Goal: Transaction & Acquisition: Purchase product/service

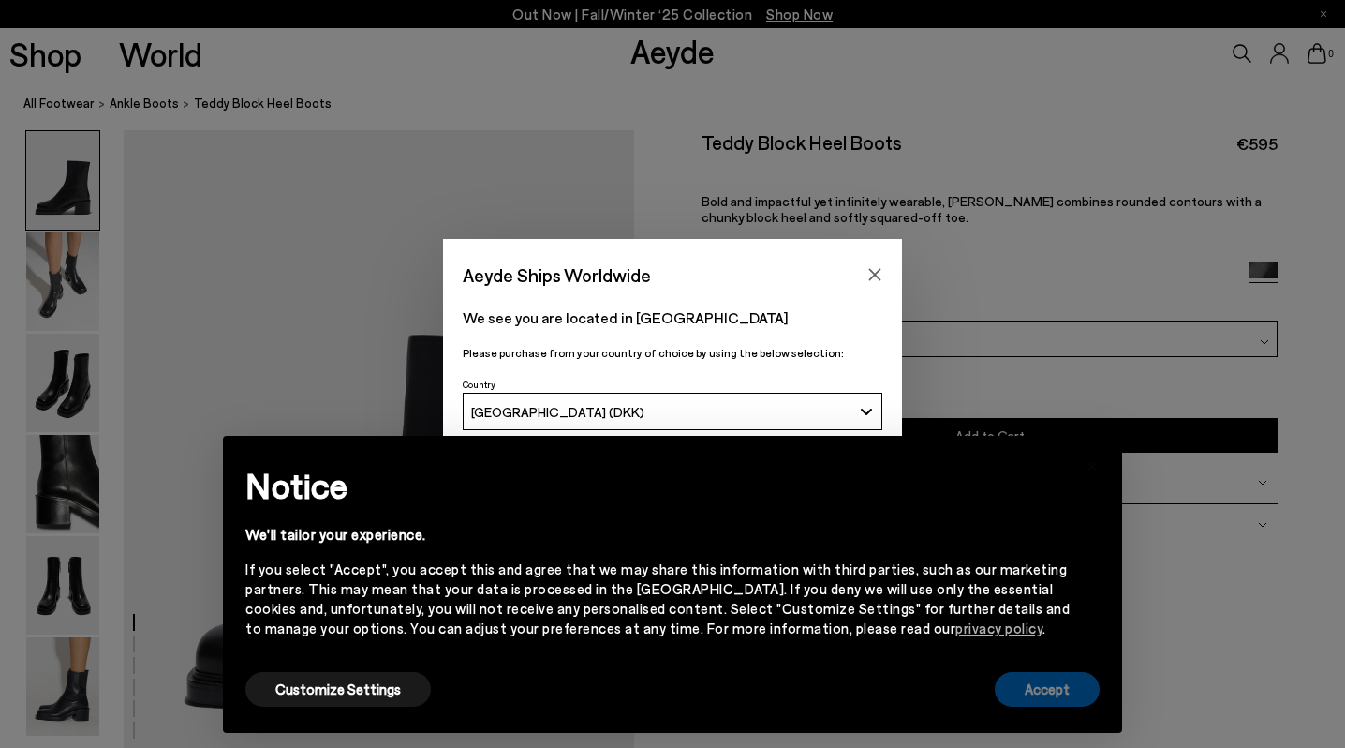
click at [1039, 694] on button "Accept" at bounding box center [1047, 689] width 105 height 35
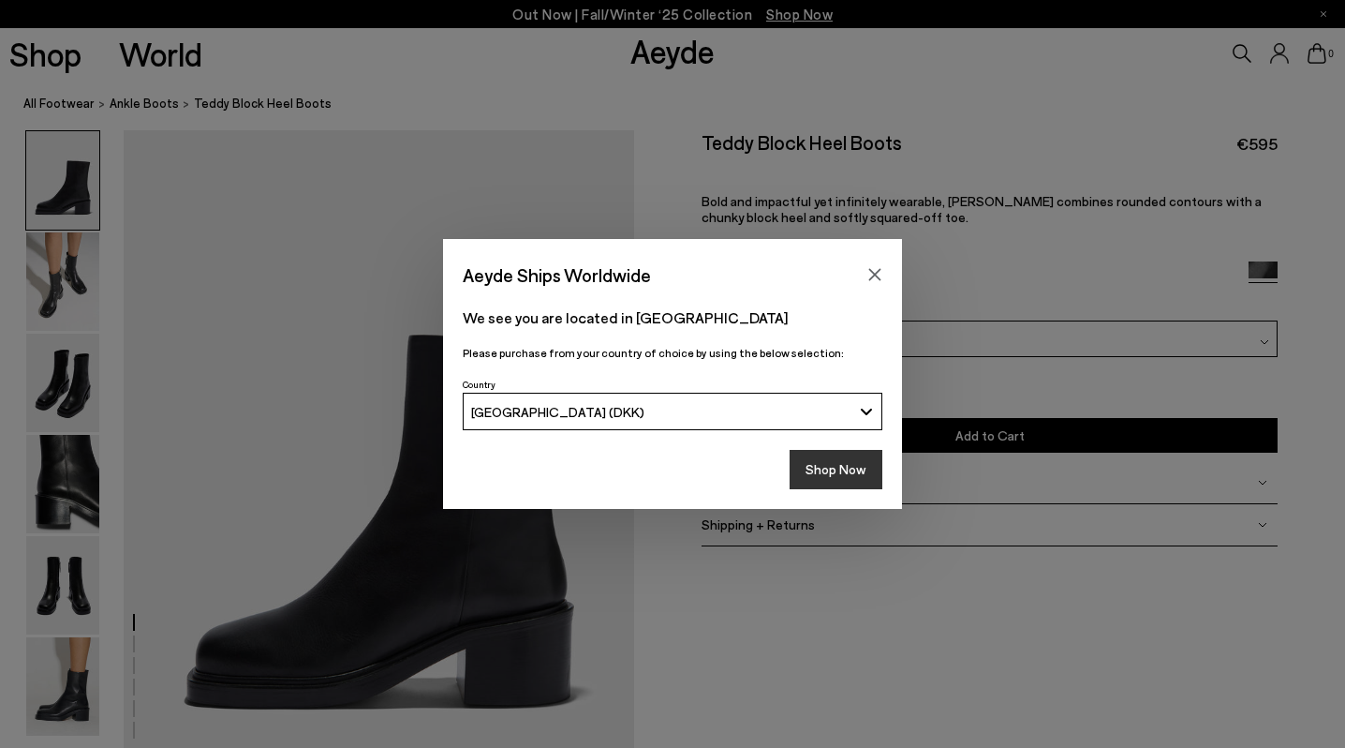
click at [831, 465] on button "Shop Now" at bounding box center [836, 469] width 93 height 39
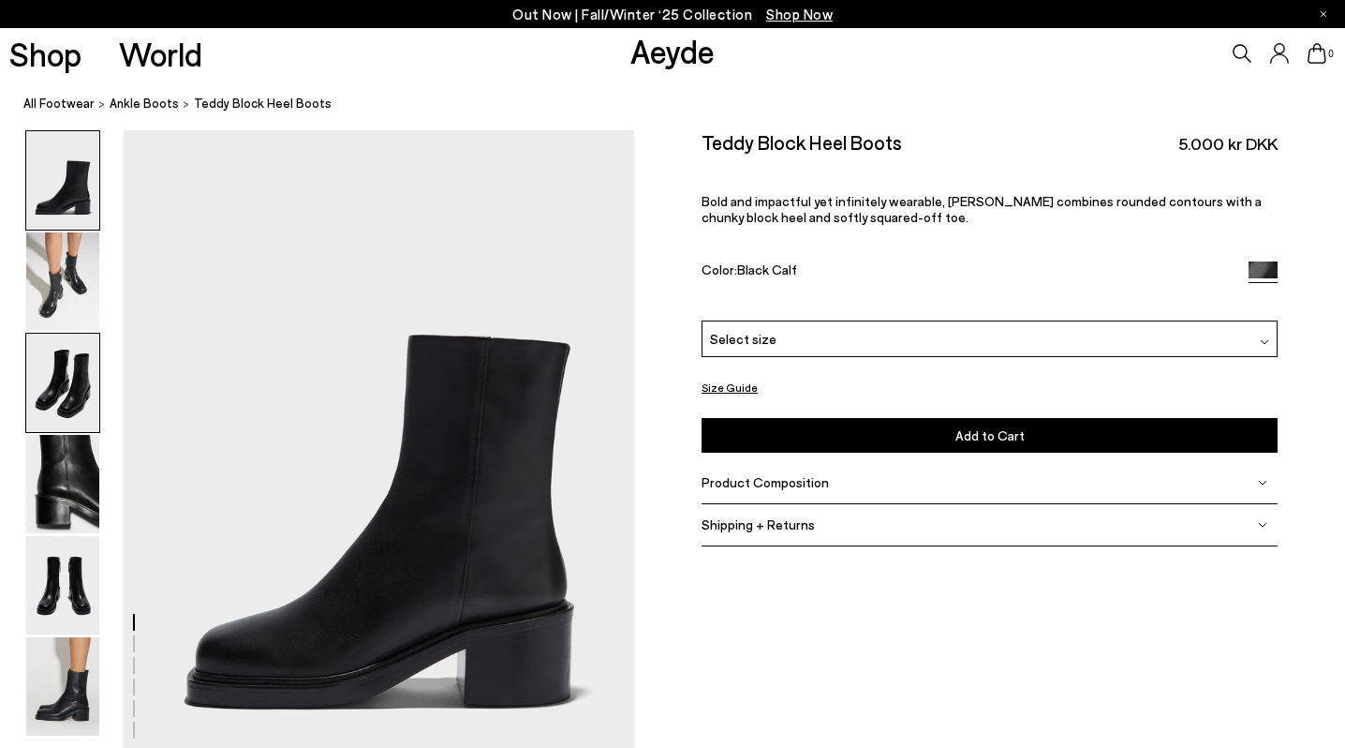
click at [64, 353] on img at bounding box center [62, 382] width 73 height 98
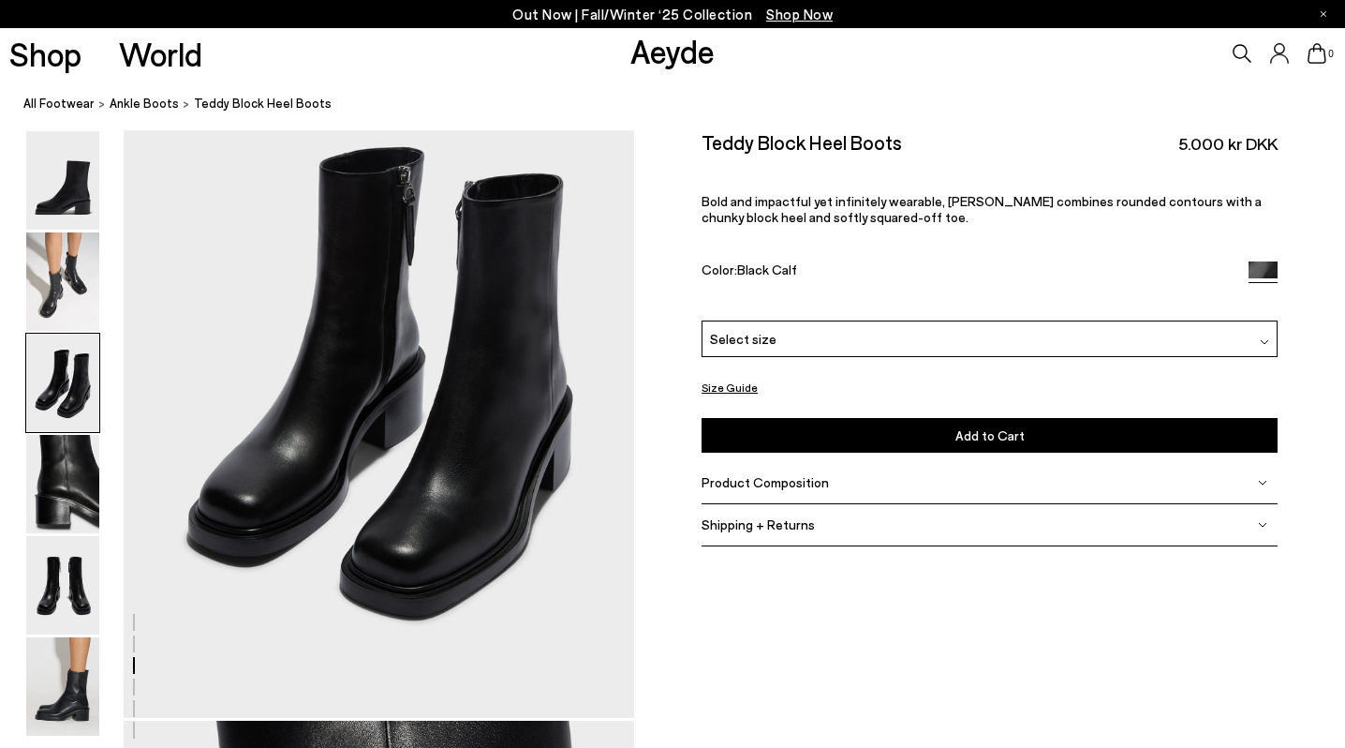
scroll to position [1455, 0]
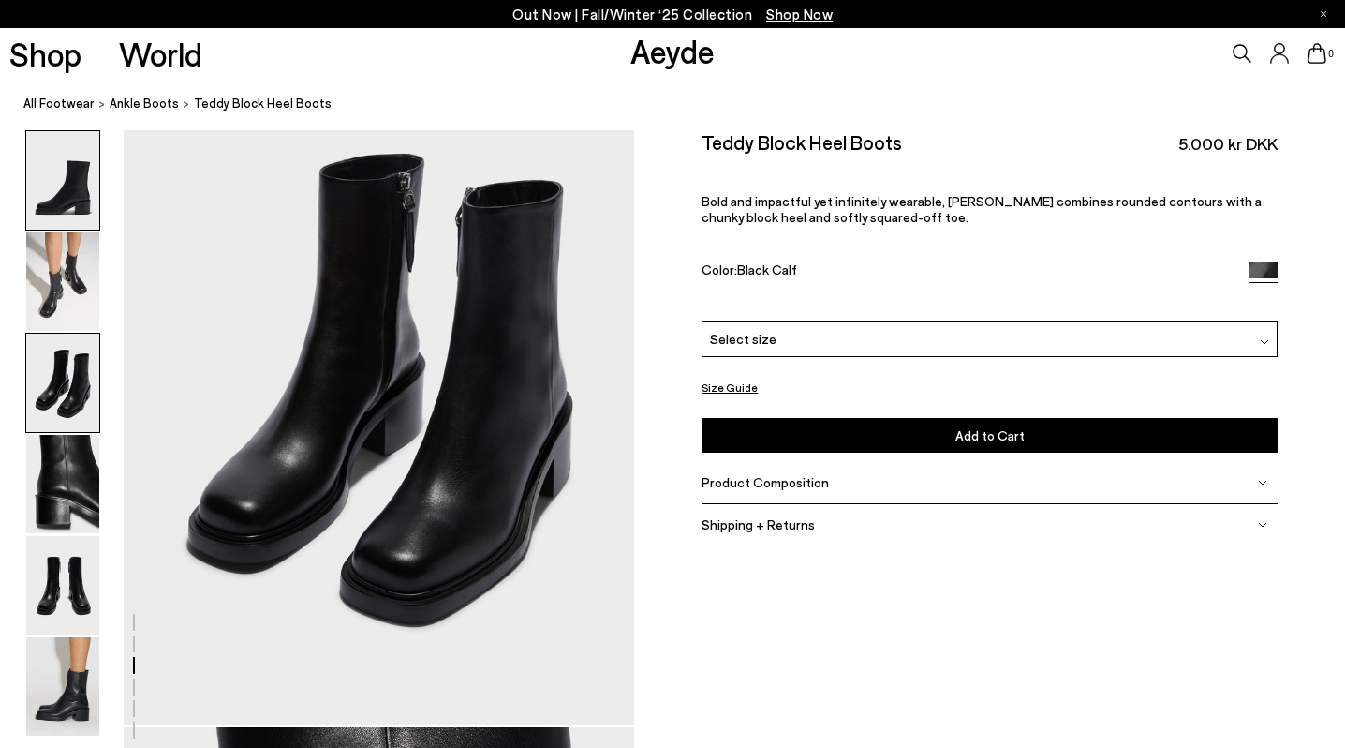
click at [67, 186] on img at bounding box center [62, 180] width 73 height 98
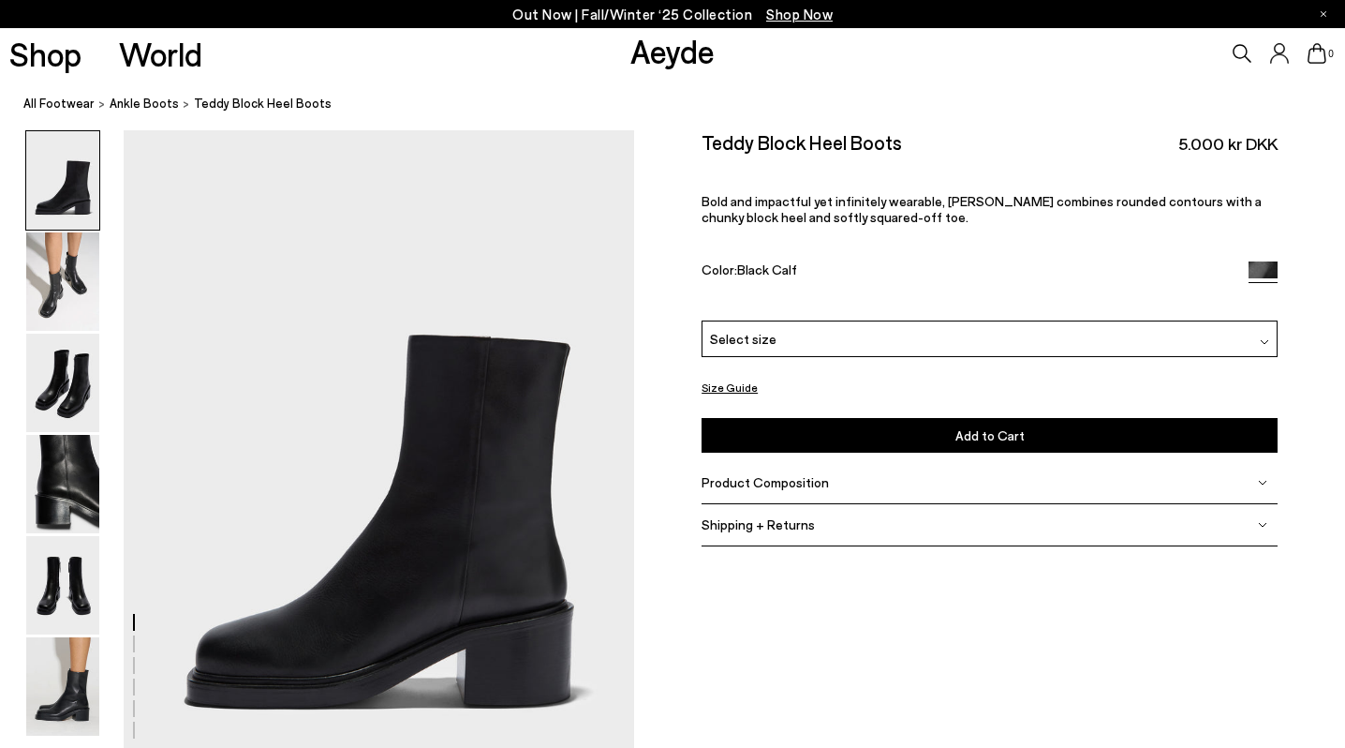
scroll to position [0, 0]
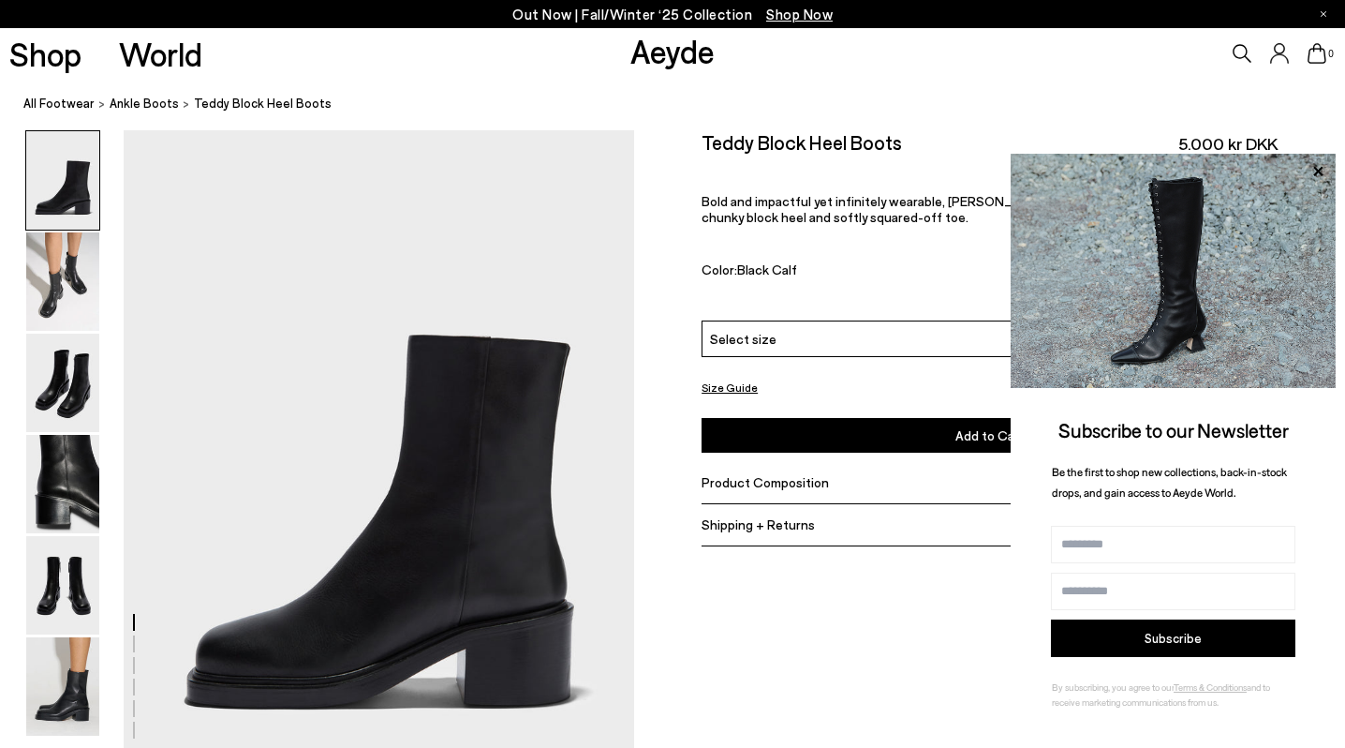
click at [631, 107] on ol "All Footwear ankle boots Teddy Block Heel Boots" at bounding box center [684, 104] width 1322 height 20
click at [1320, 170] on icon at bounding box center [1317, 170] width 9 height 9
click at [1319, 170] on icon at bounding box center [1317, 170] width 9 height 9
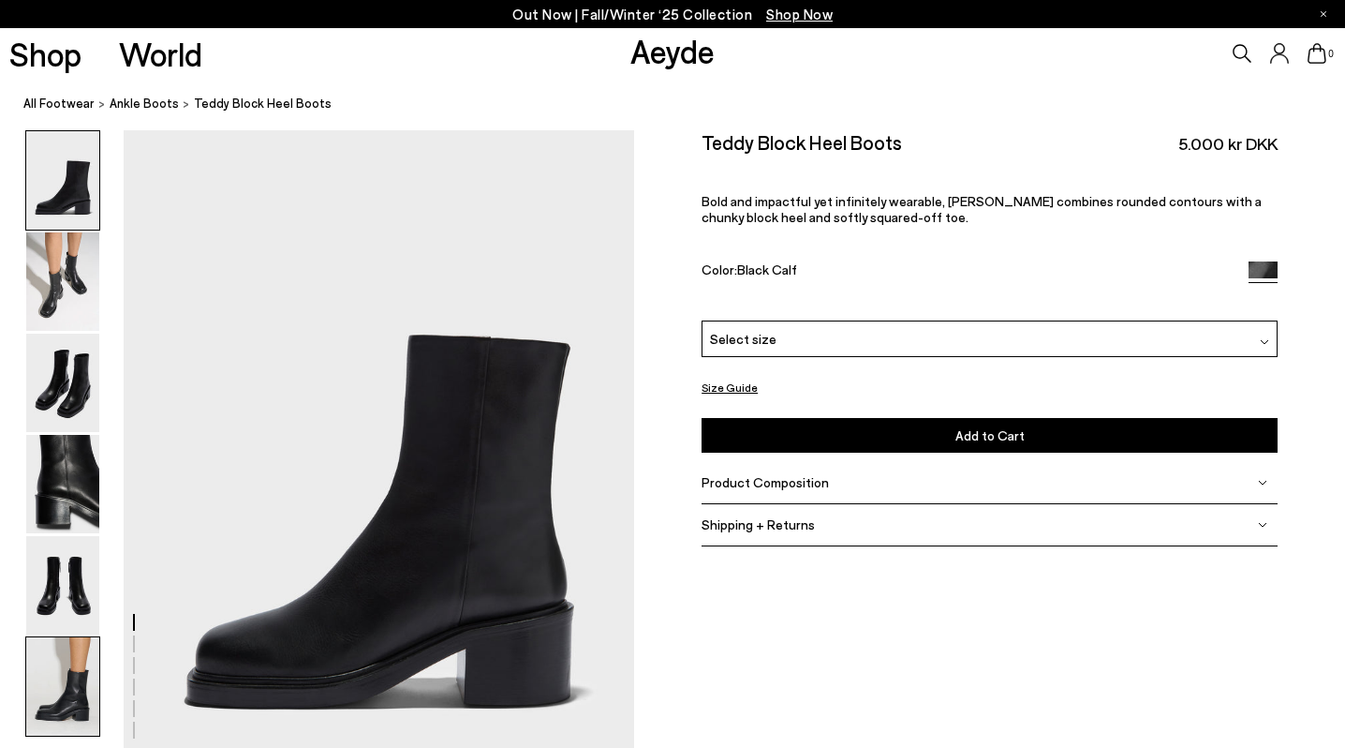
click at [67, 672] on img at bounding box center [62, 686] width 73 height 98
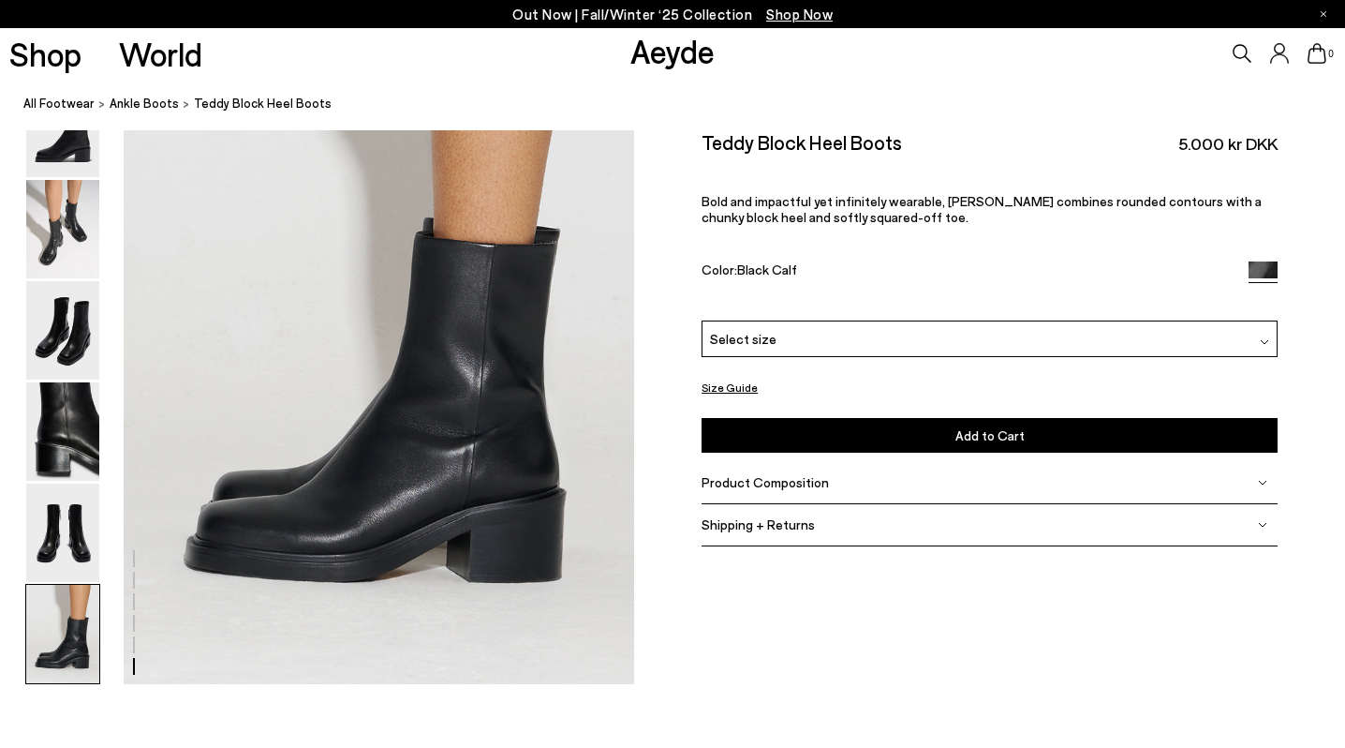
scroll to position [3550, 0]
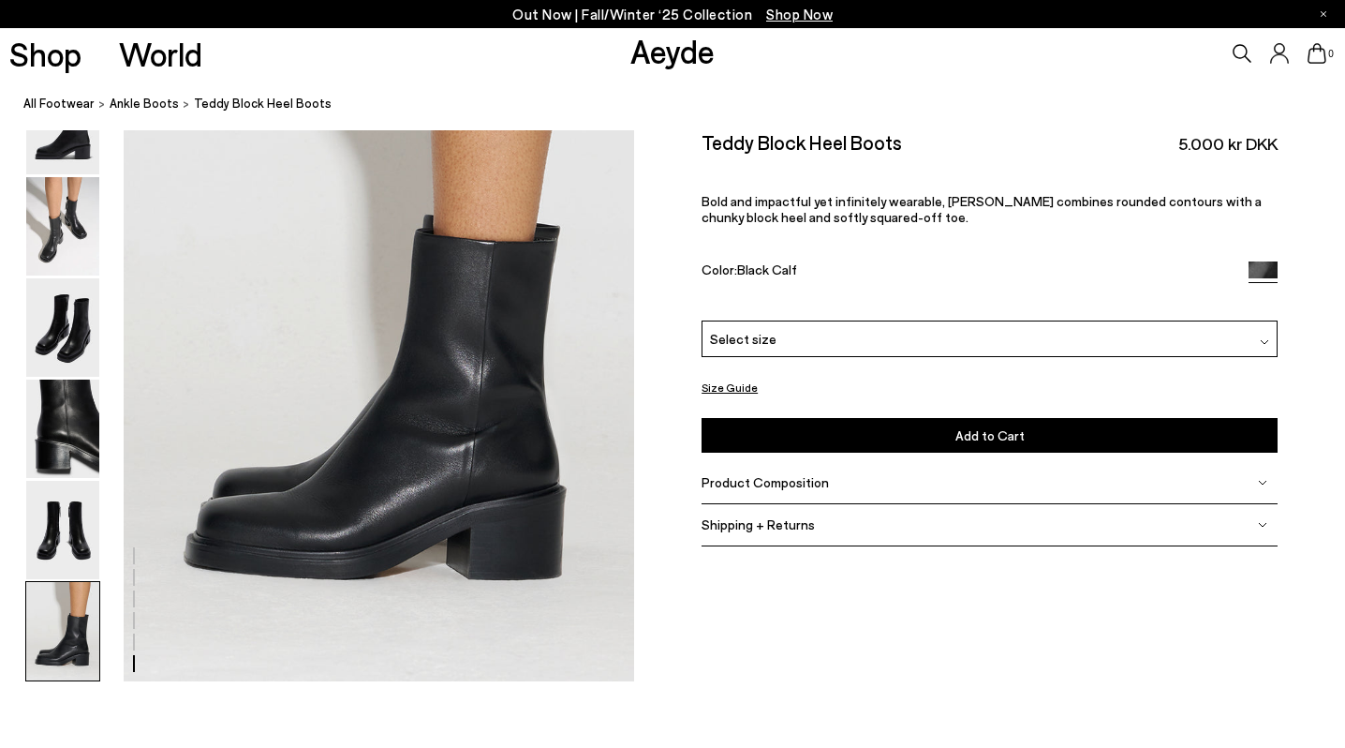
click at [727, 388] on button "Size Guide" at bounding box center [730, 387] width 56 height 23
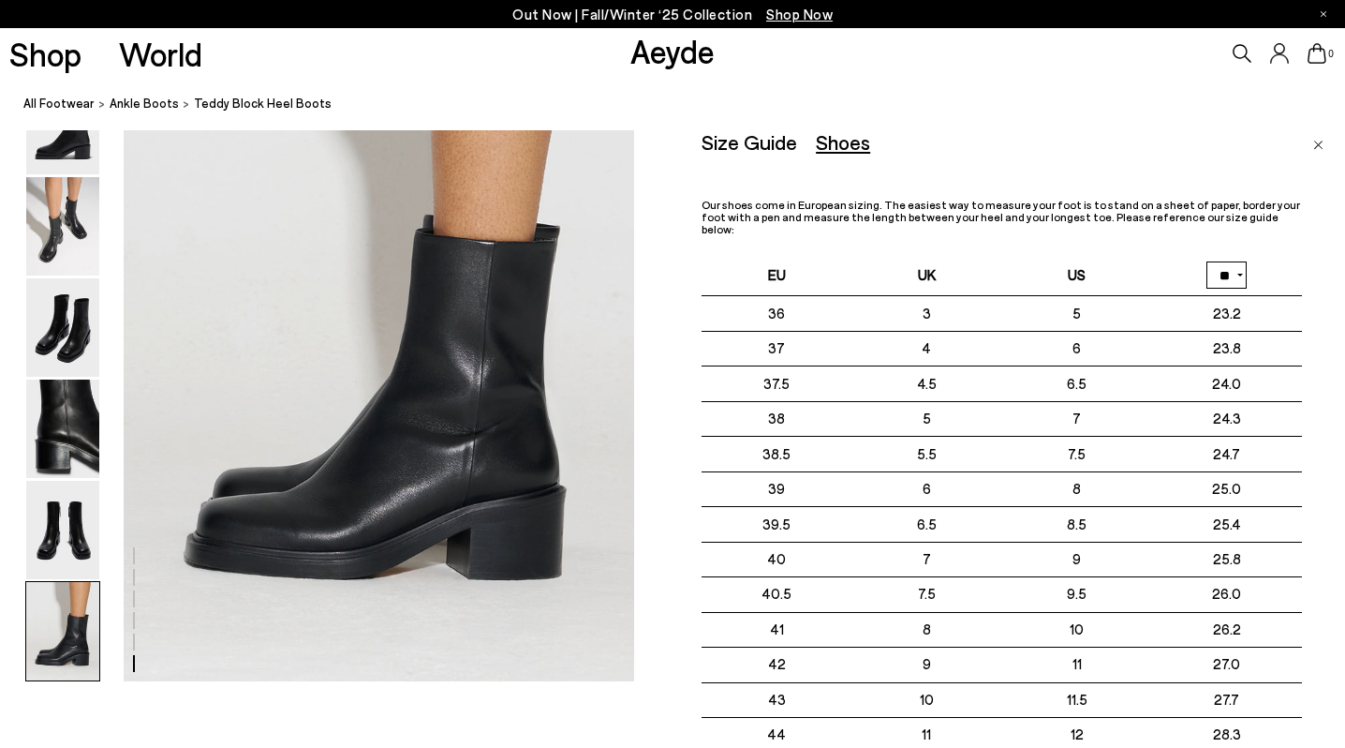
click at [1317, 141] on img "Close" at bounding box center [1318, 145] width 10 height 9
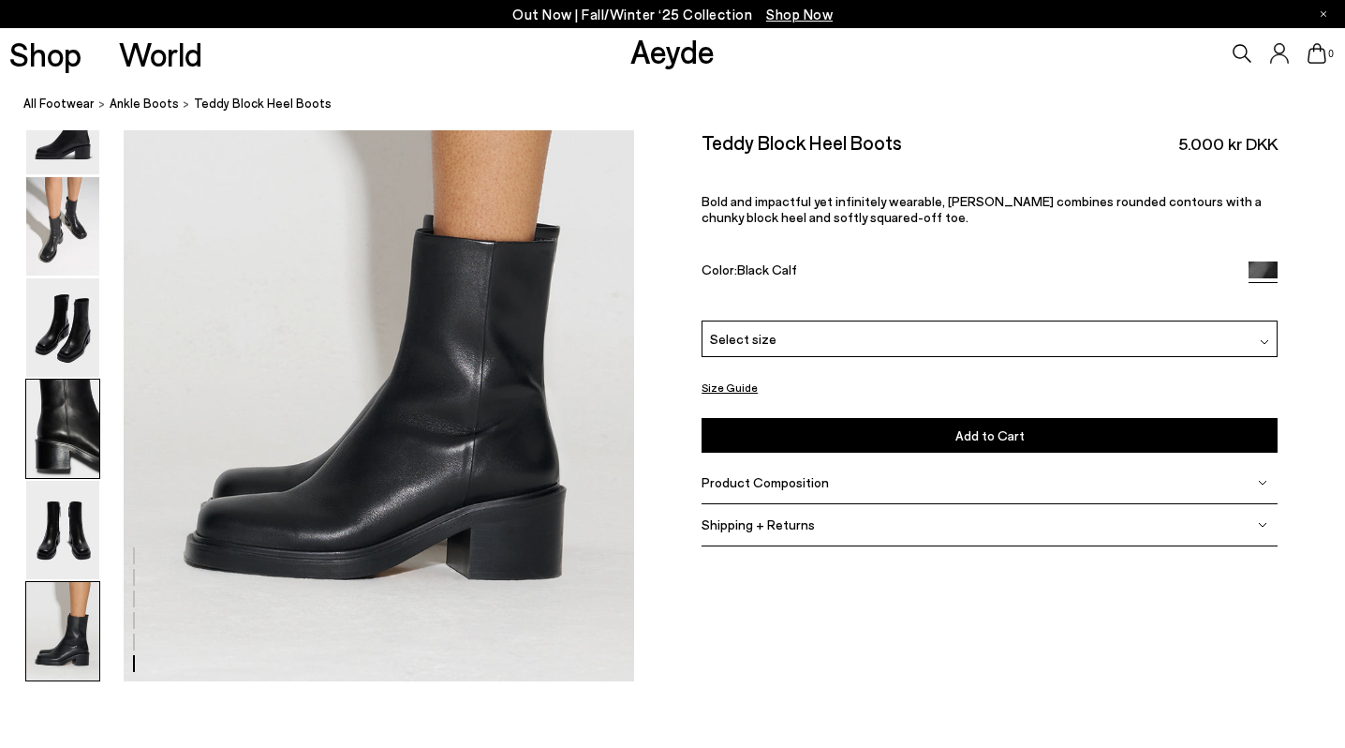
click at [70, 429] on img at bounding box center [62, 428] width 73 height 98
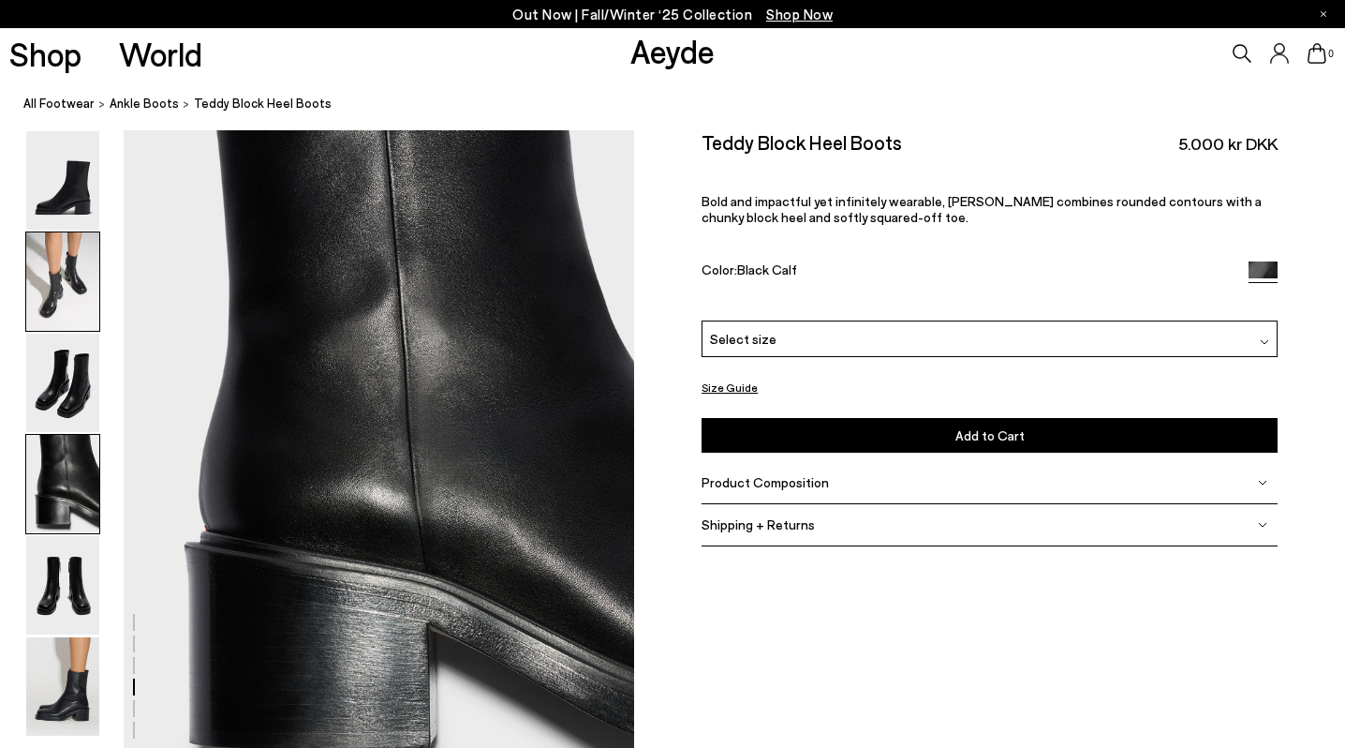
click at [70, 289] on img at bounding box center [62, 281] width 73 height 98
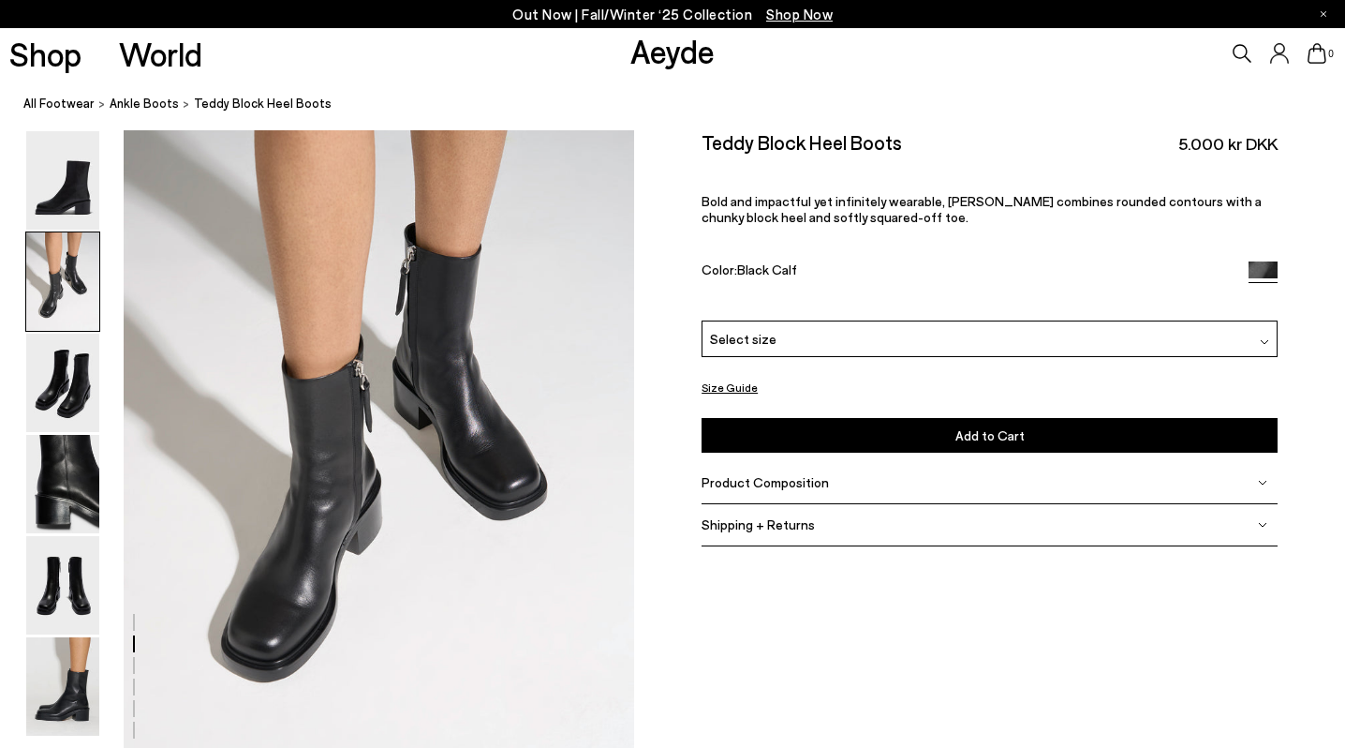
scroll to position [686, 0]
